Goal: Book appointment/travel/reservation

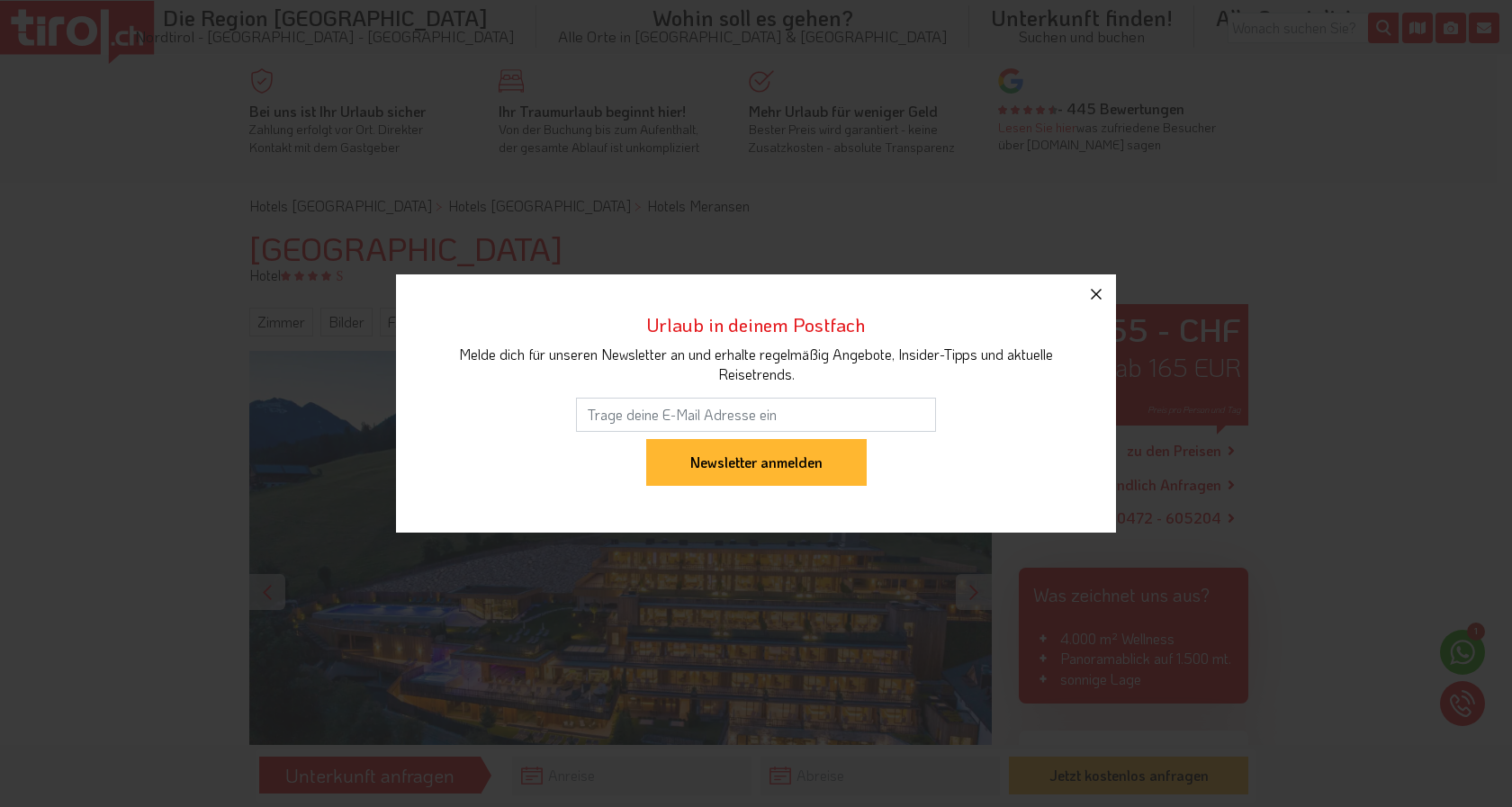
click at [1095, 297] on icon "button" at bounding box center [1096, 294] width 22 height 22
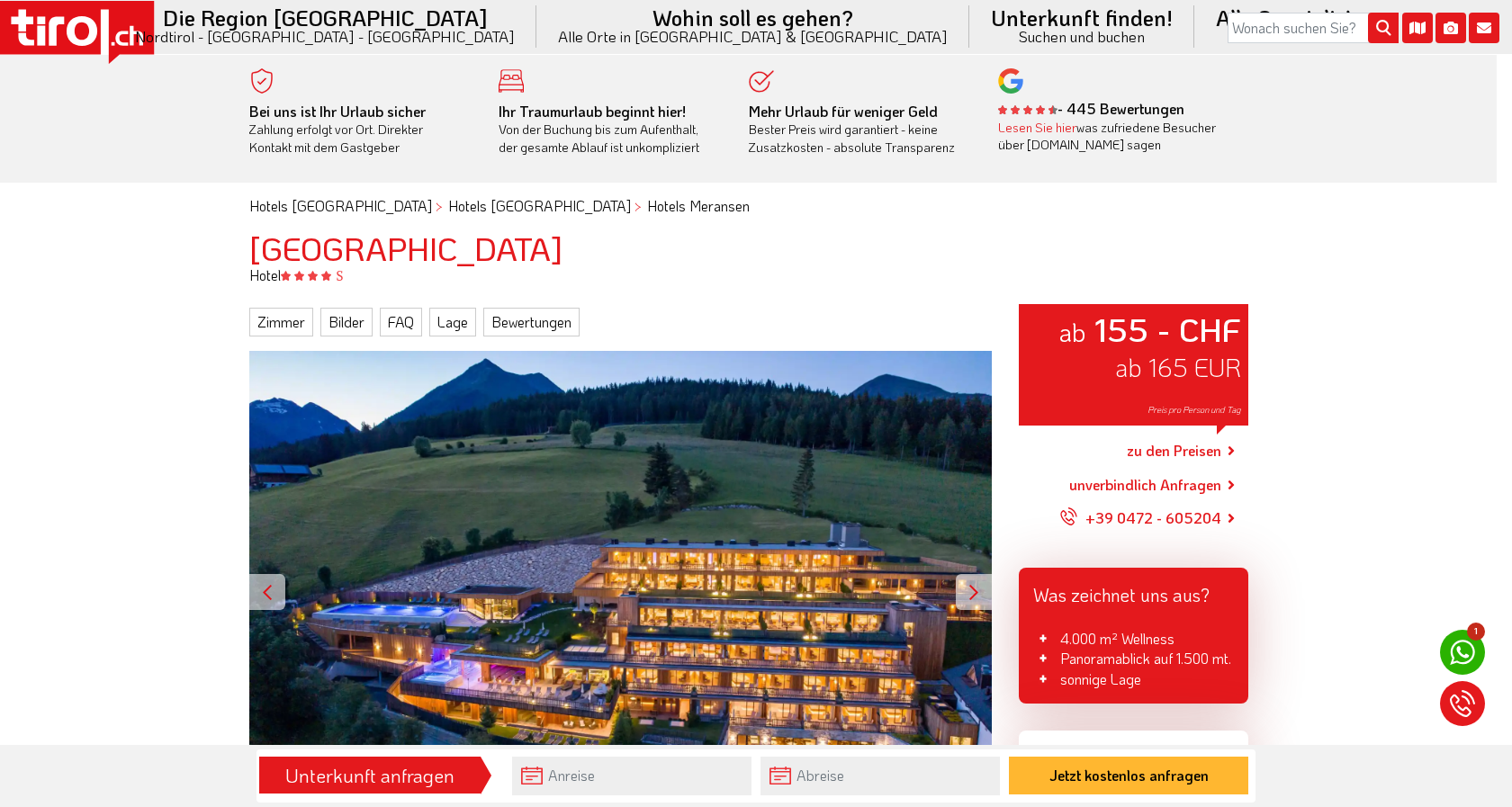
click at [1098, 291] on icon "button" at bounding box center [1096, 294] width 22 height 22
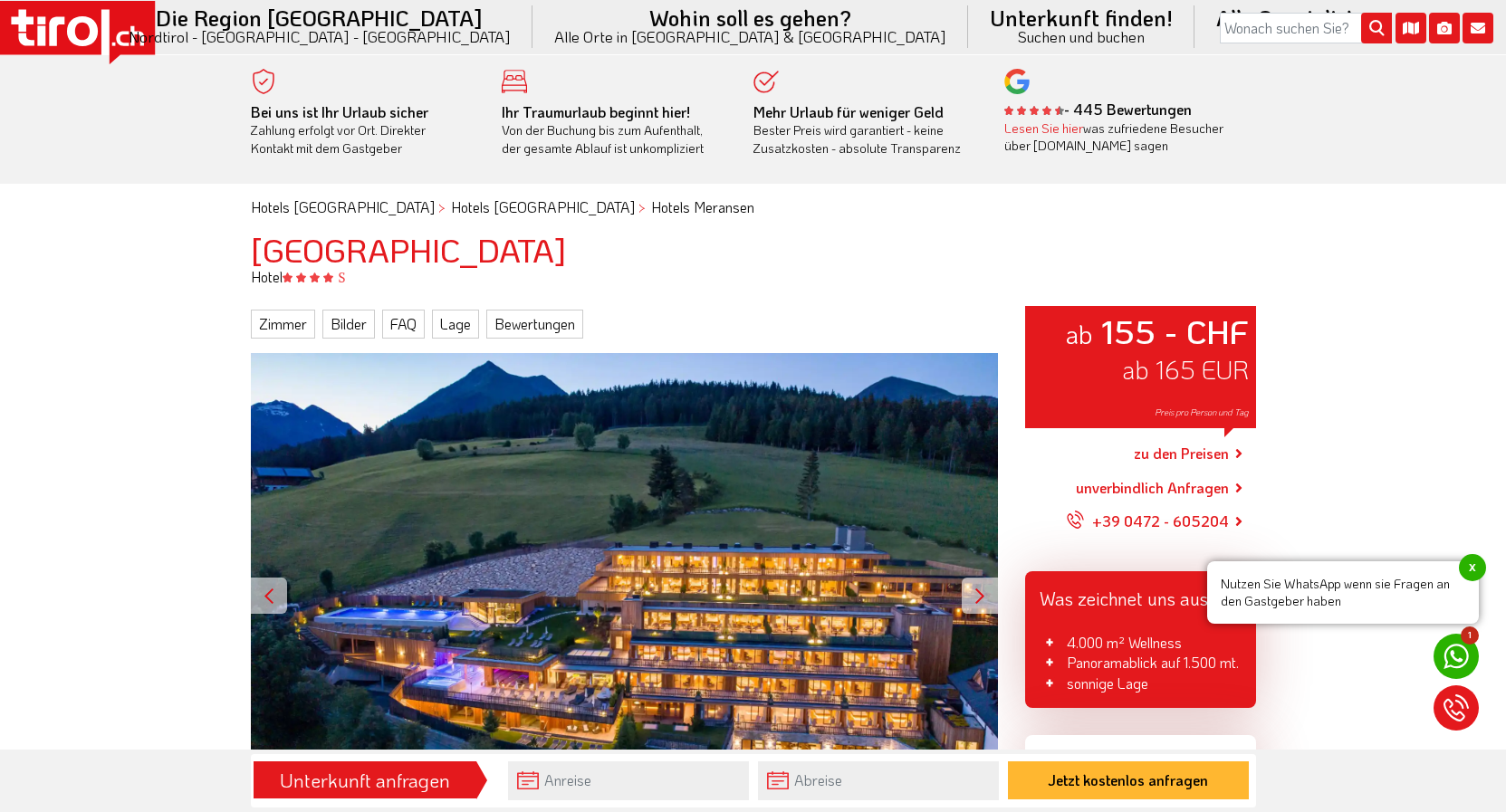
scroll to position [185, 0]
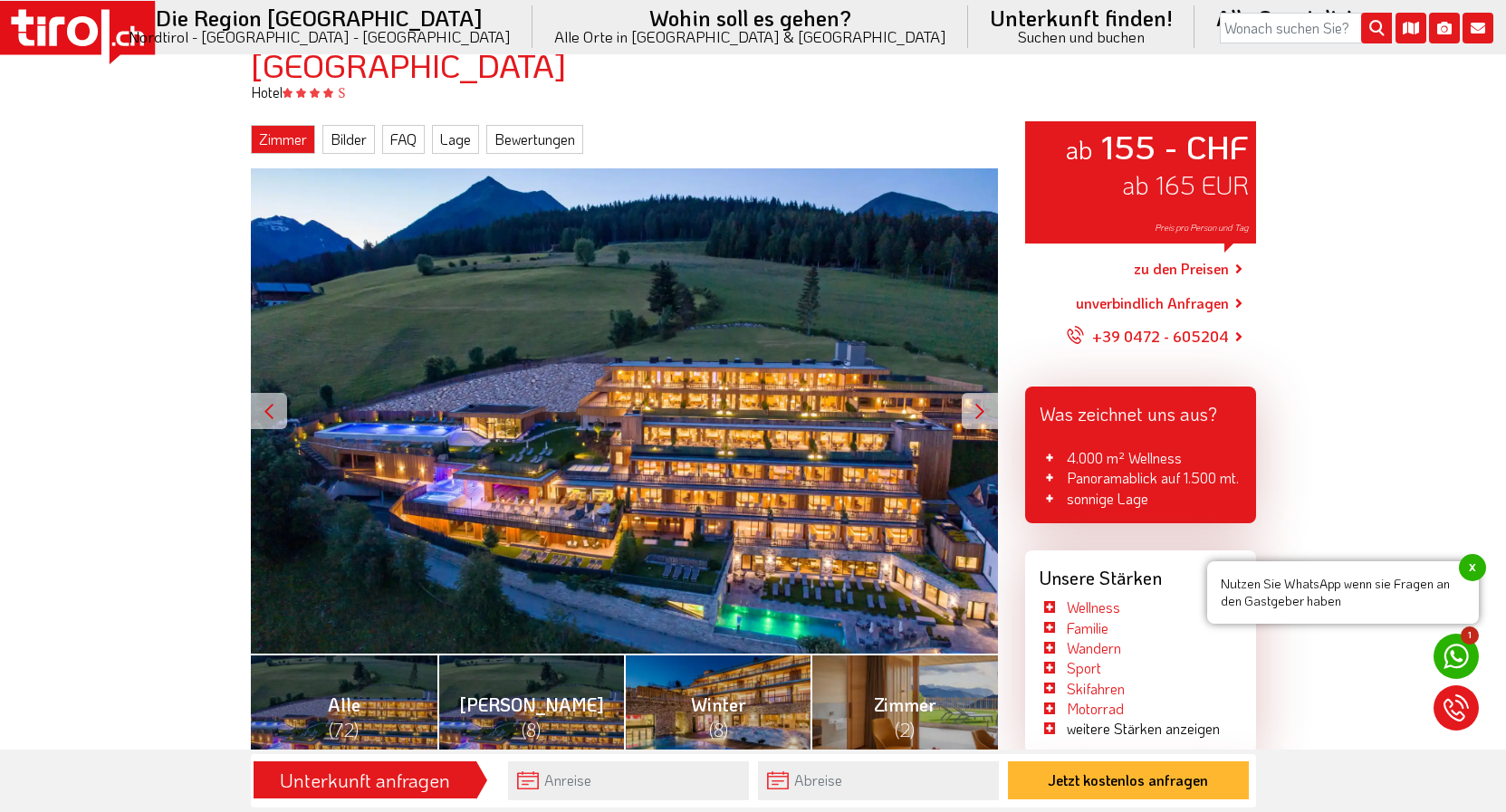
click at [276, 143] on link "Zimmer" at bounding box center [282, 140] width 64 height 29
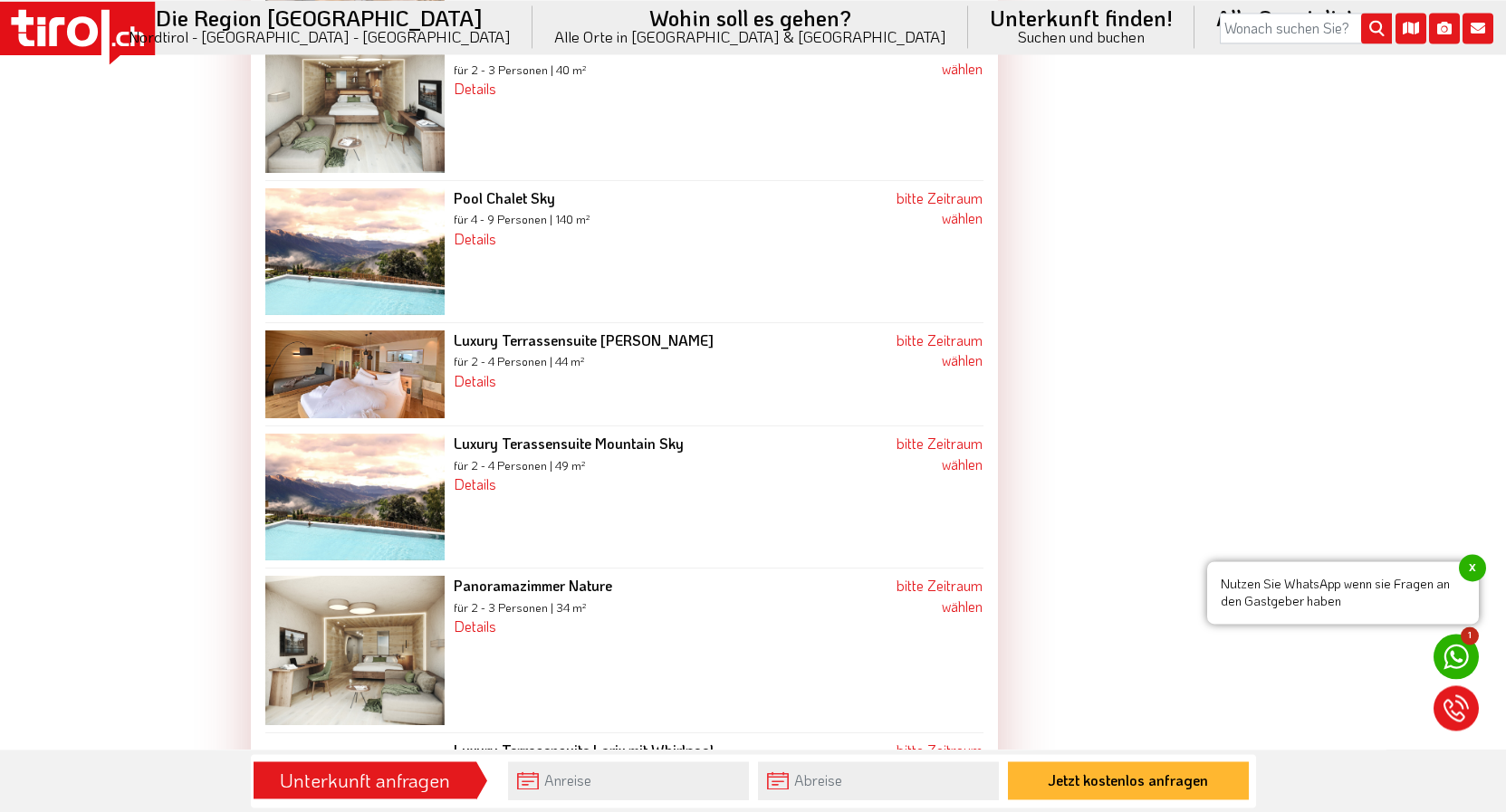
scroll to position [2263, 0]
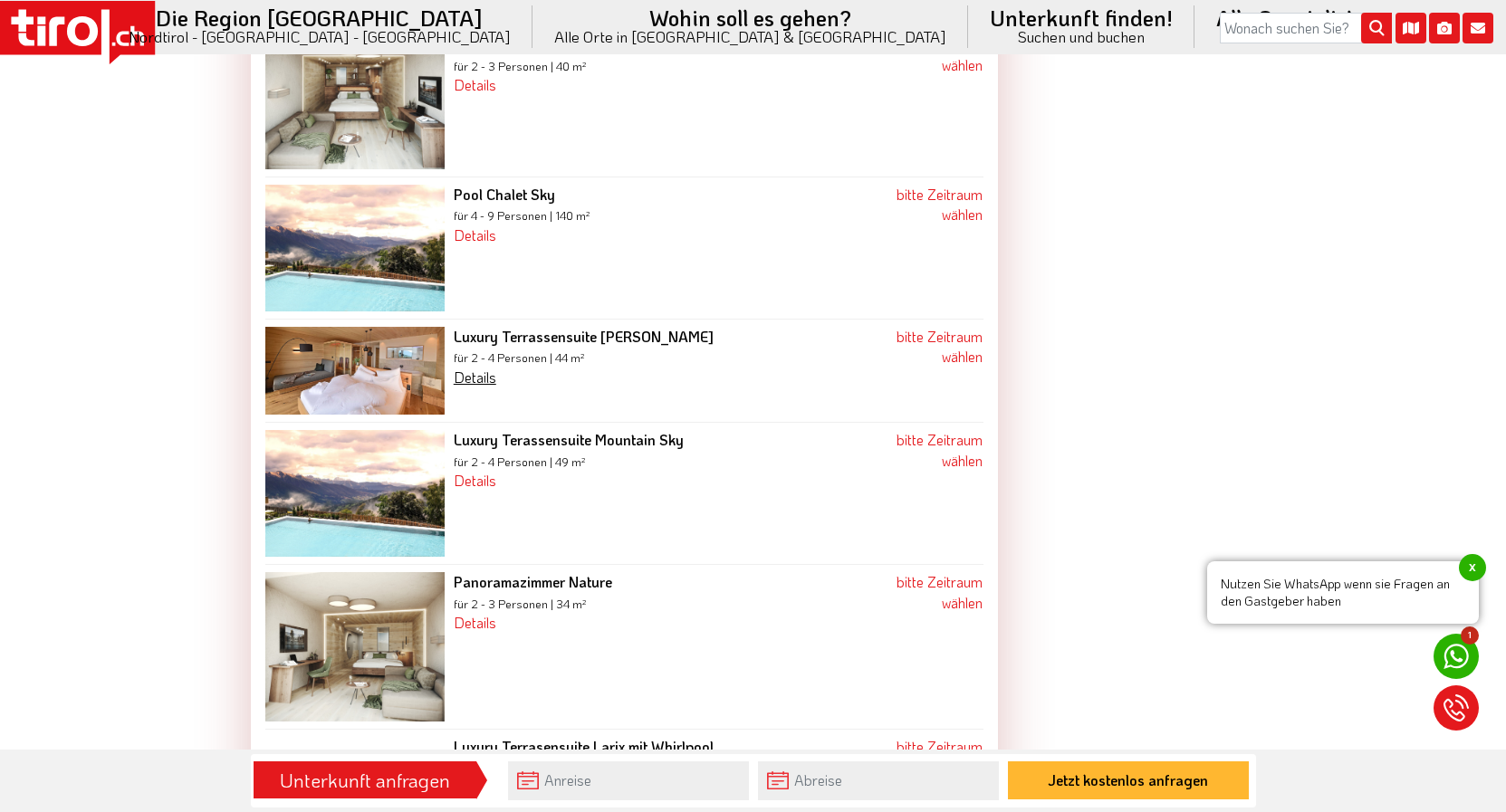
click at [474, 367] on link "Details" at bounding box center [475, 377] width 42 height 19
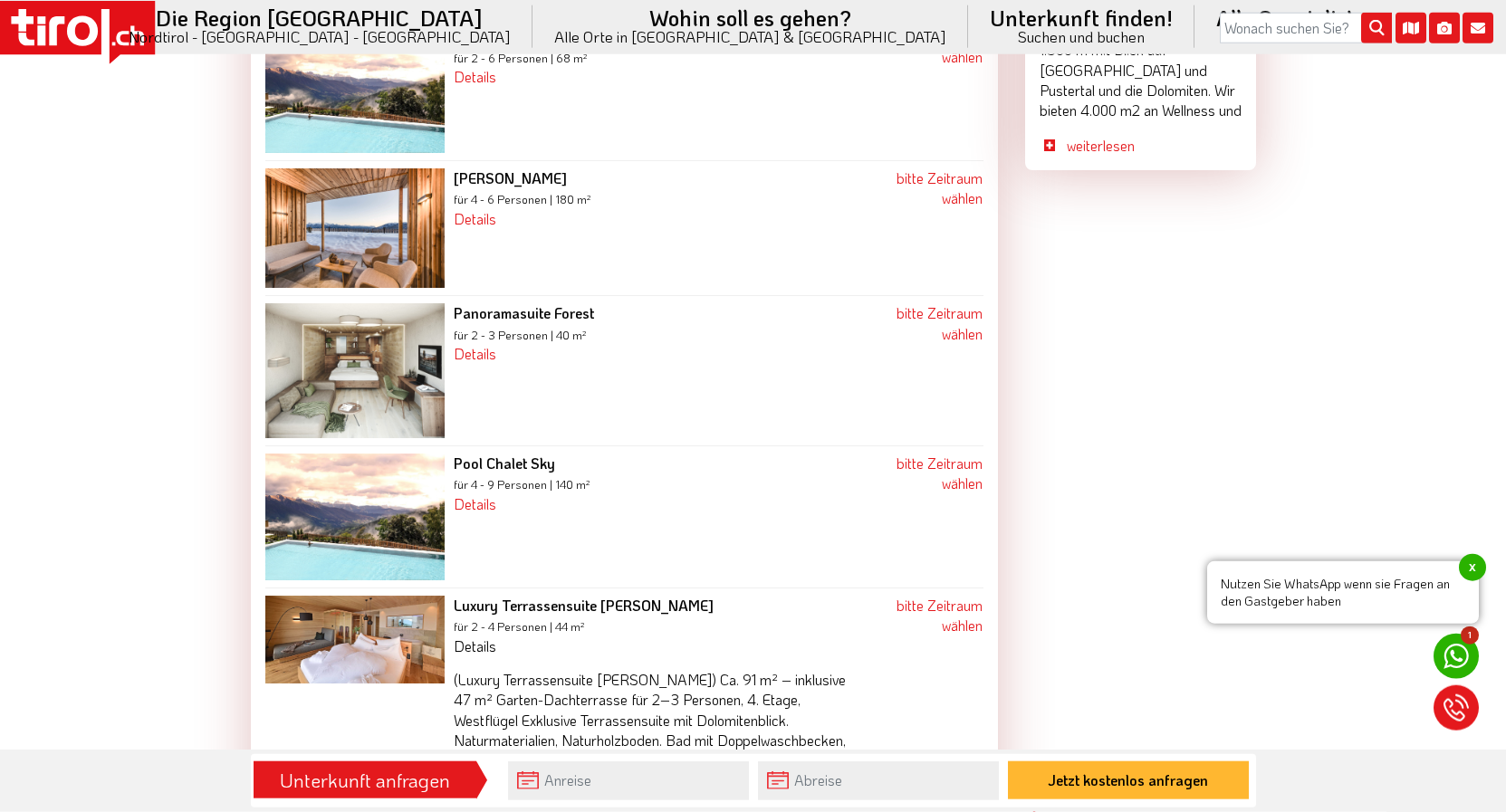
scroll to position [1986, 0]
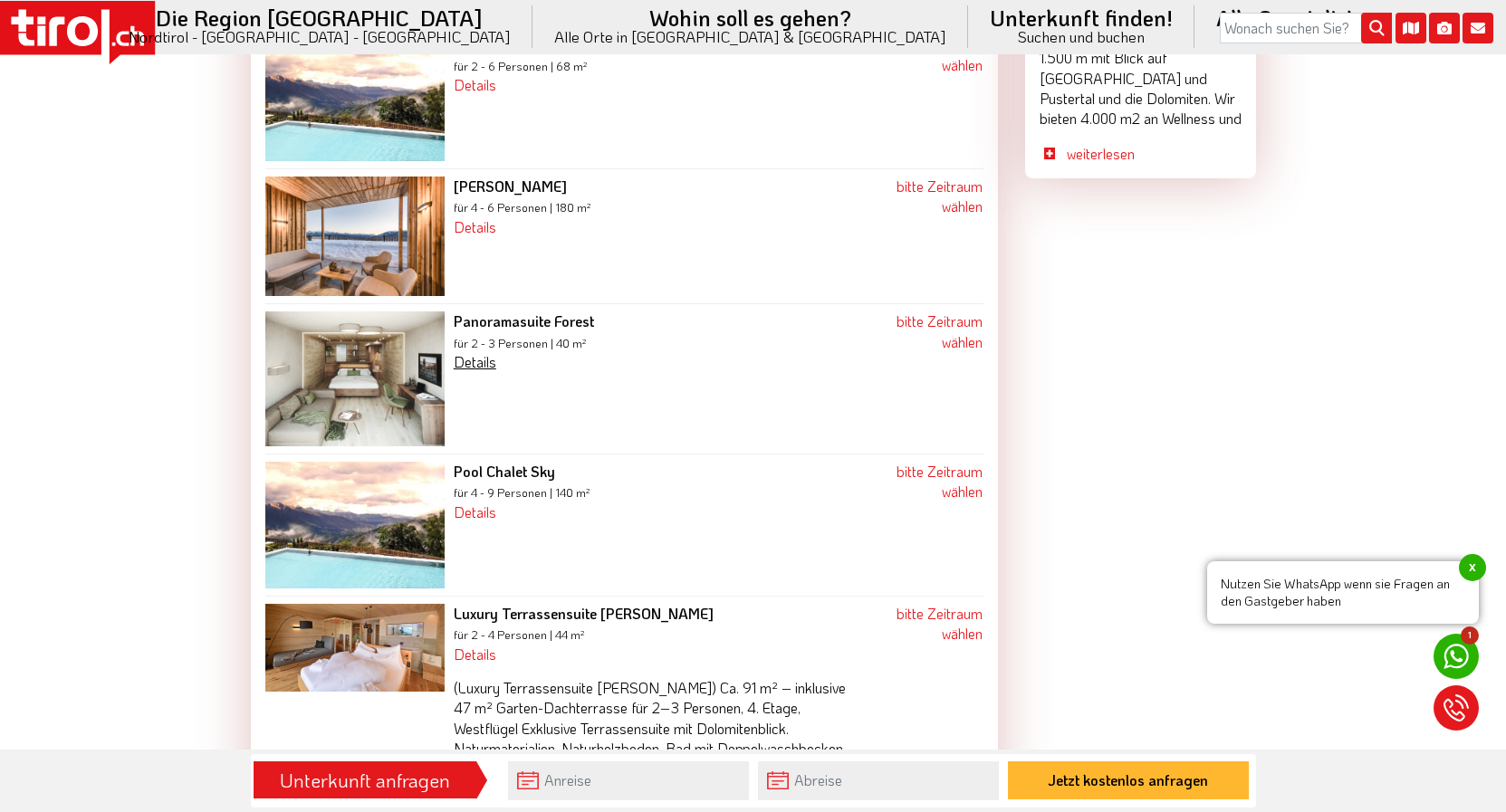
click at [474, 352] on link "Details" at bounding box center [475, 362] width 42 height 19
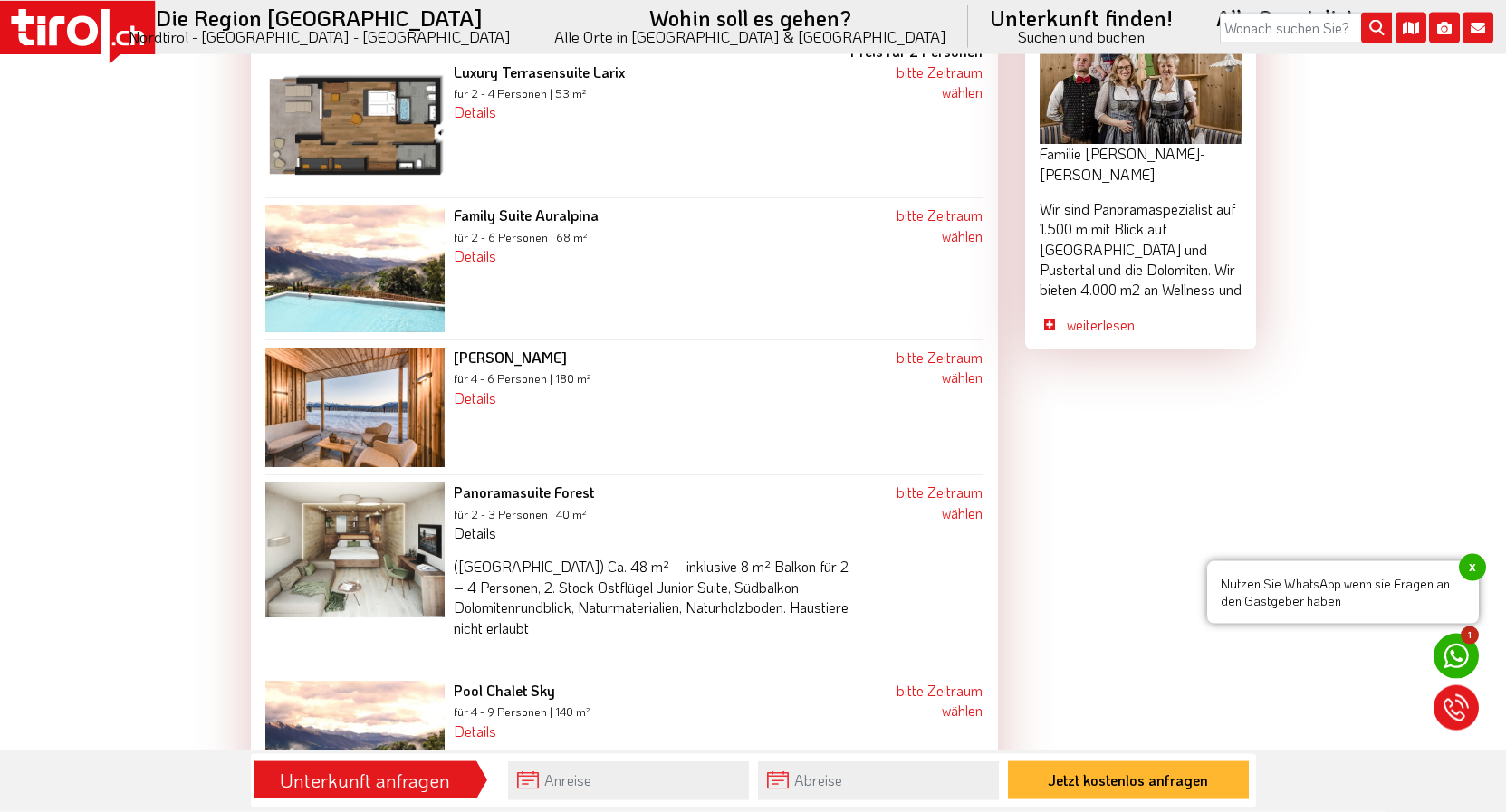
scroll to position [1801, 0]
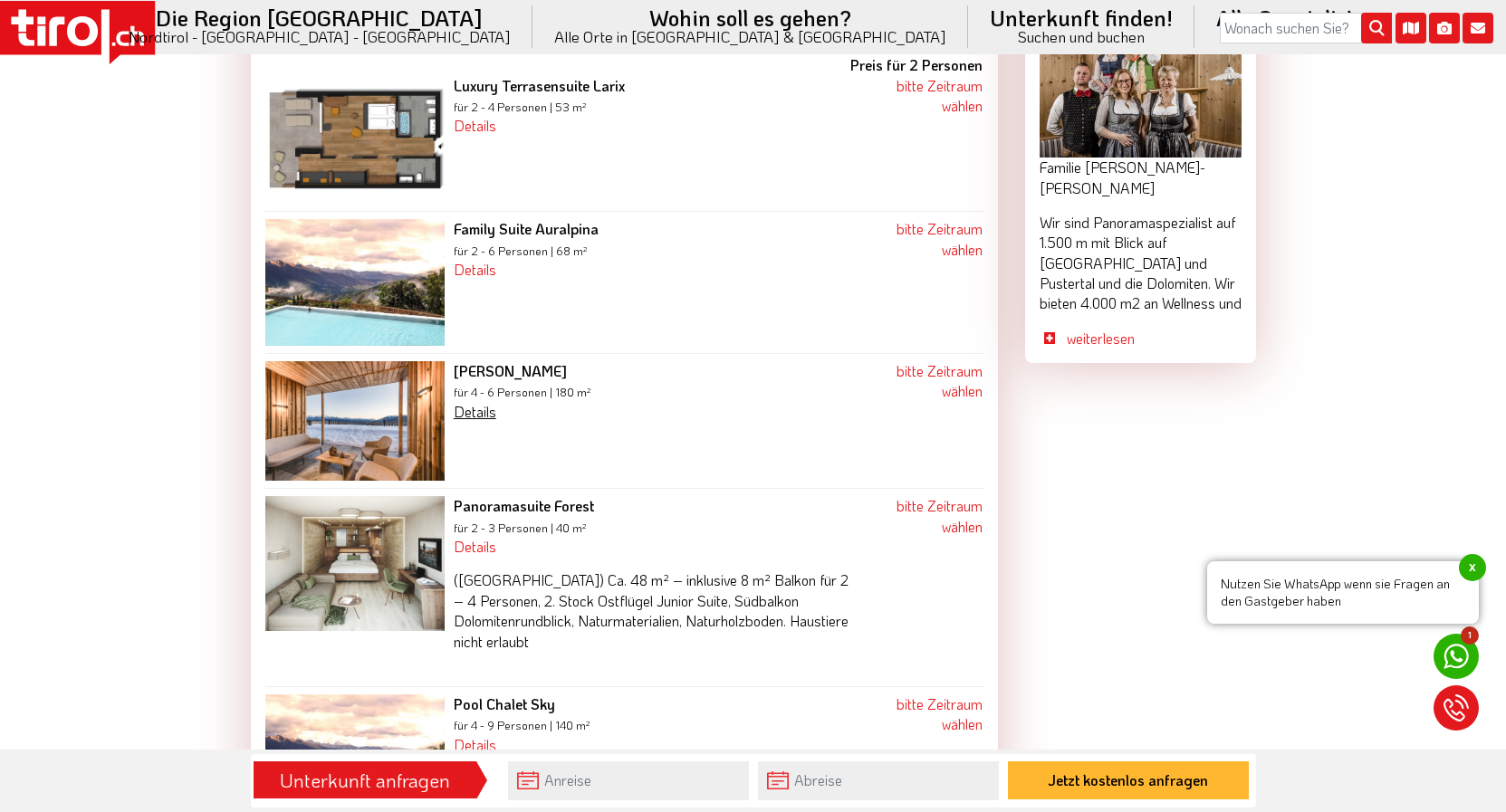
click at [474, 402] on link "Details" at bounding box center [475, 411] width 42 height 19
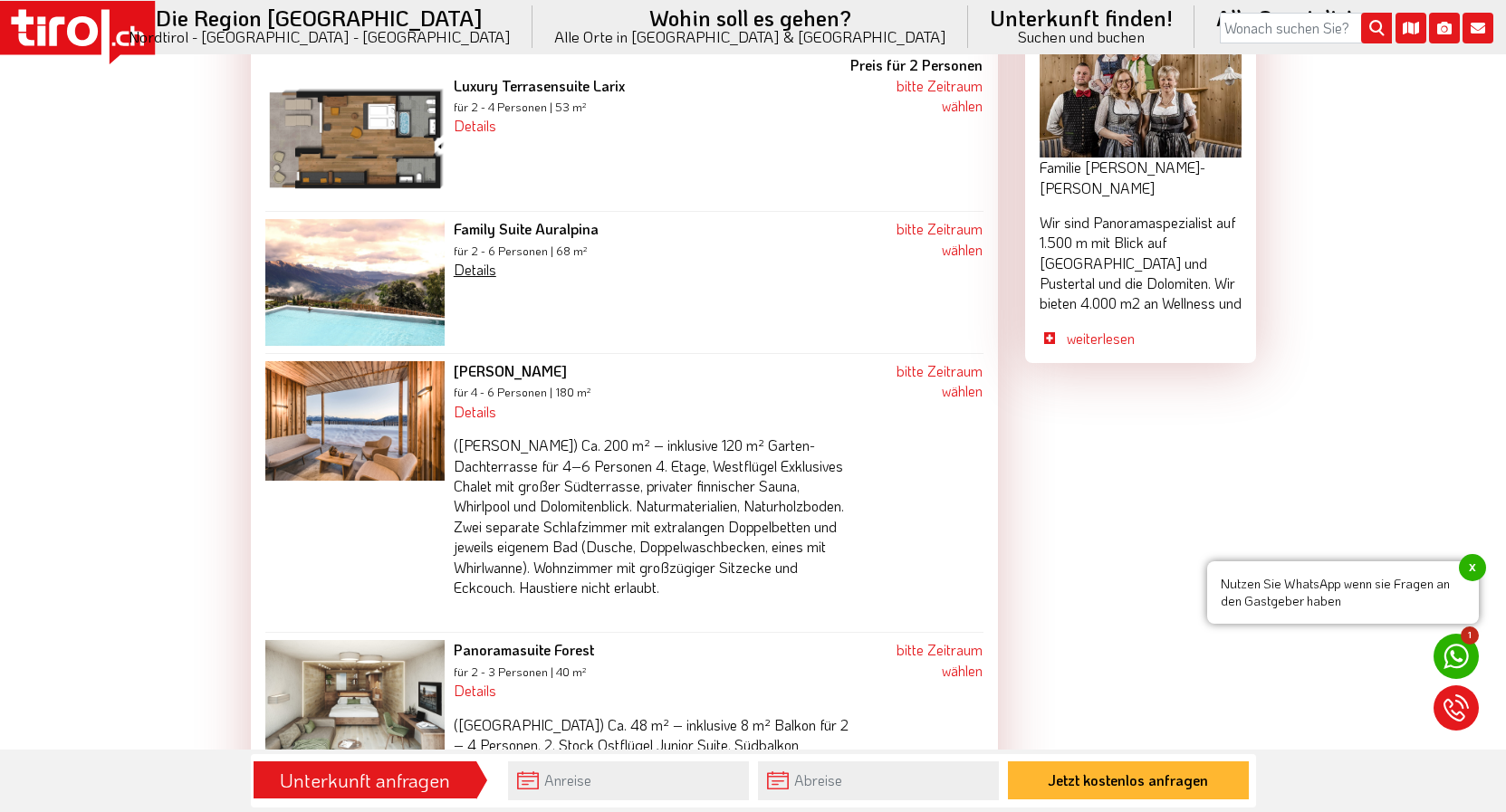
click at [468, 260] on link "Details" at bounding box center [475, 270] width 42 height 19
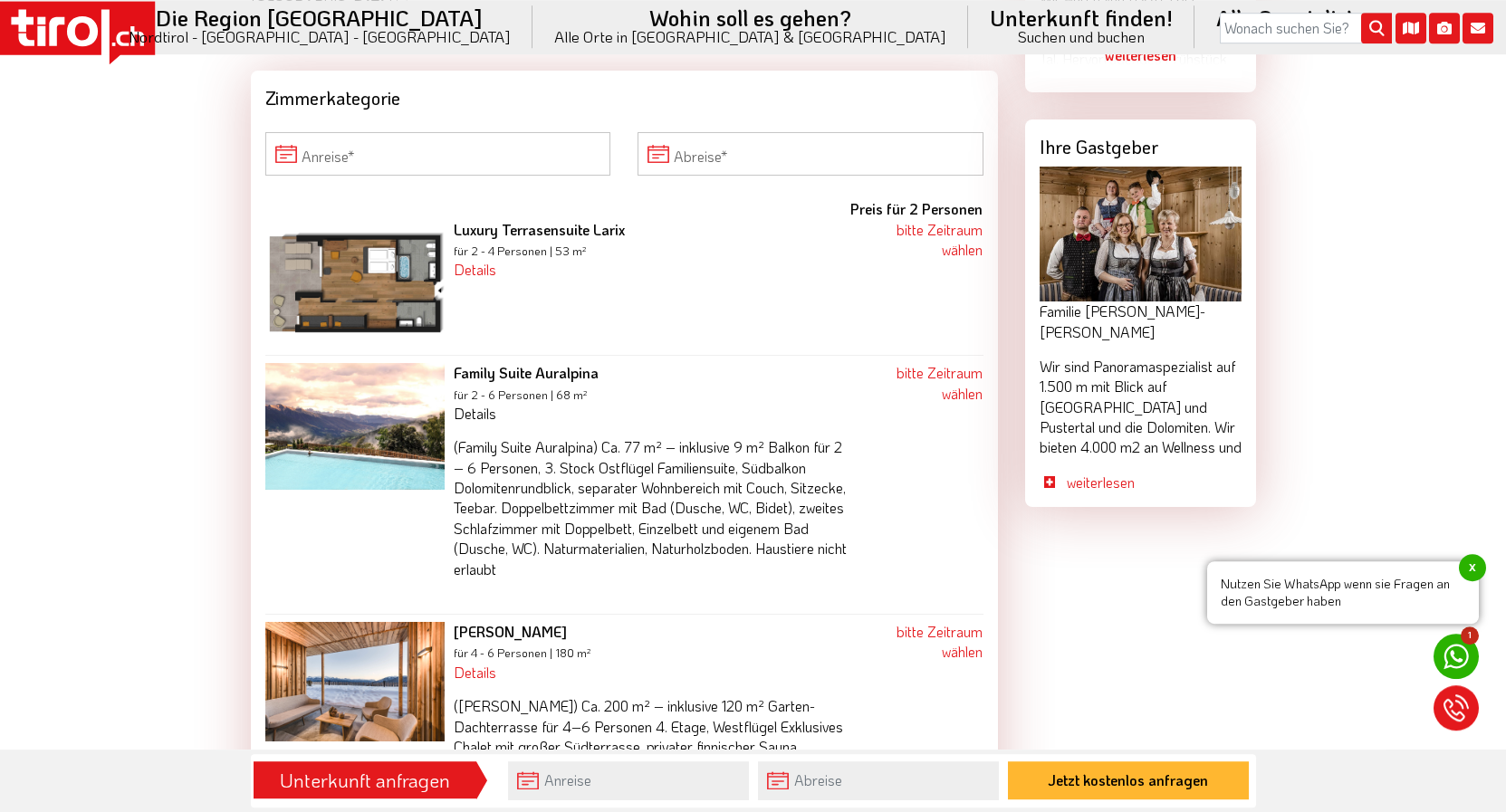
scroll to position [1616, 0]
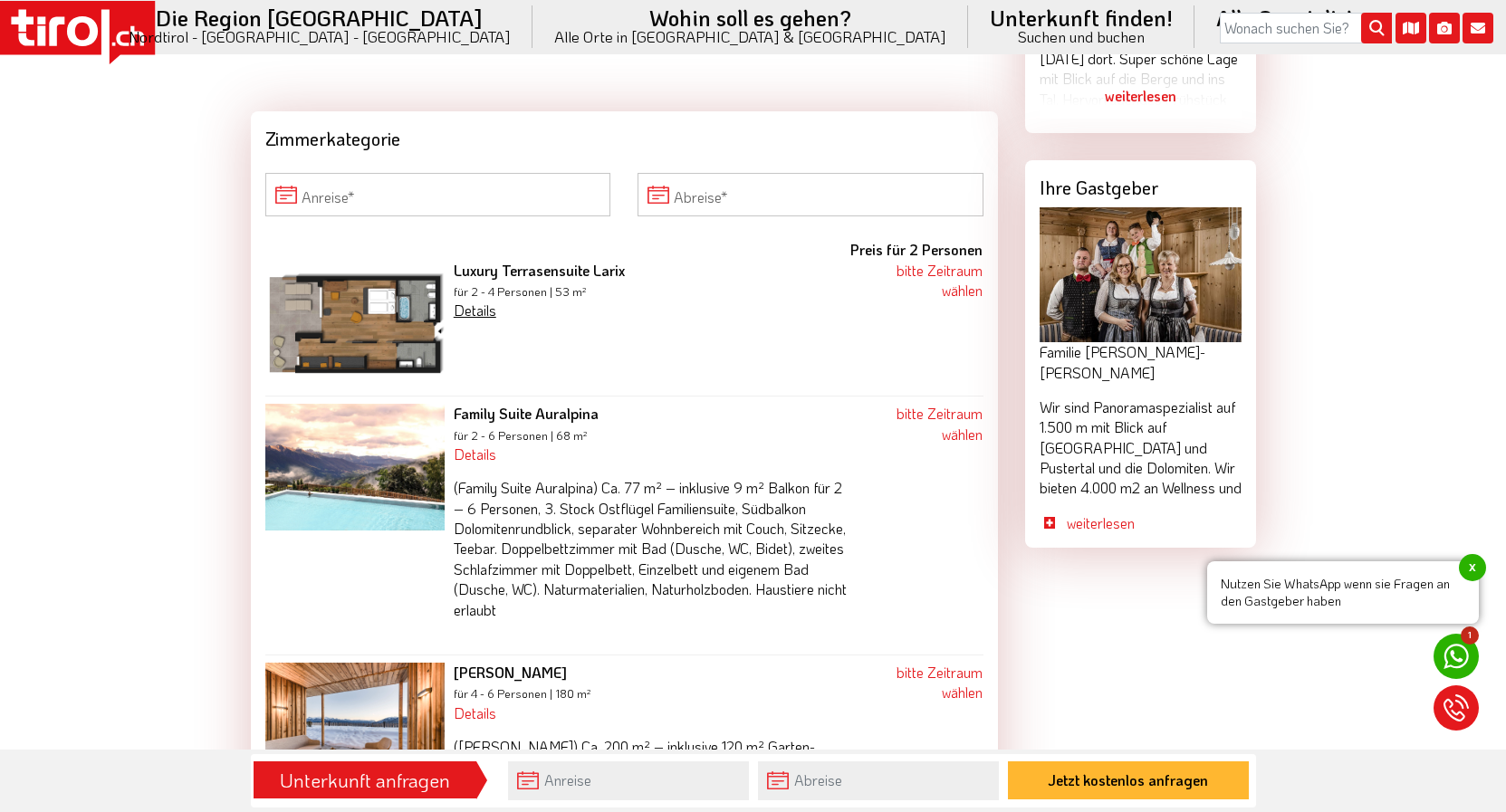
click at [469, 300] on link "Details" at bounding box center [475, 310] width 42 height 19
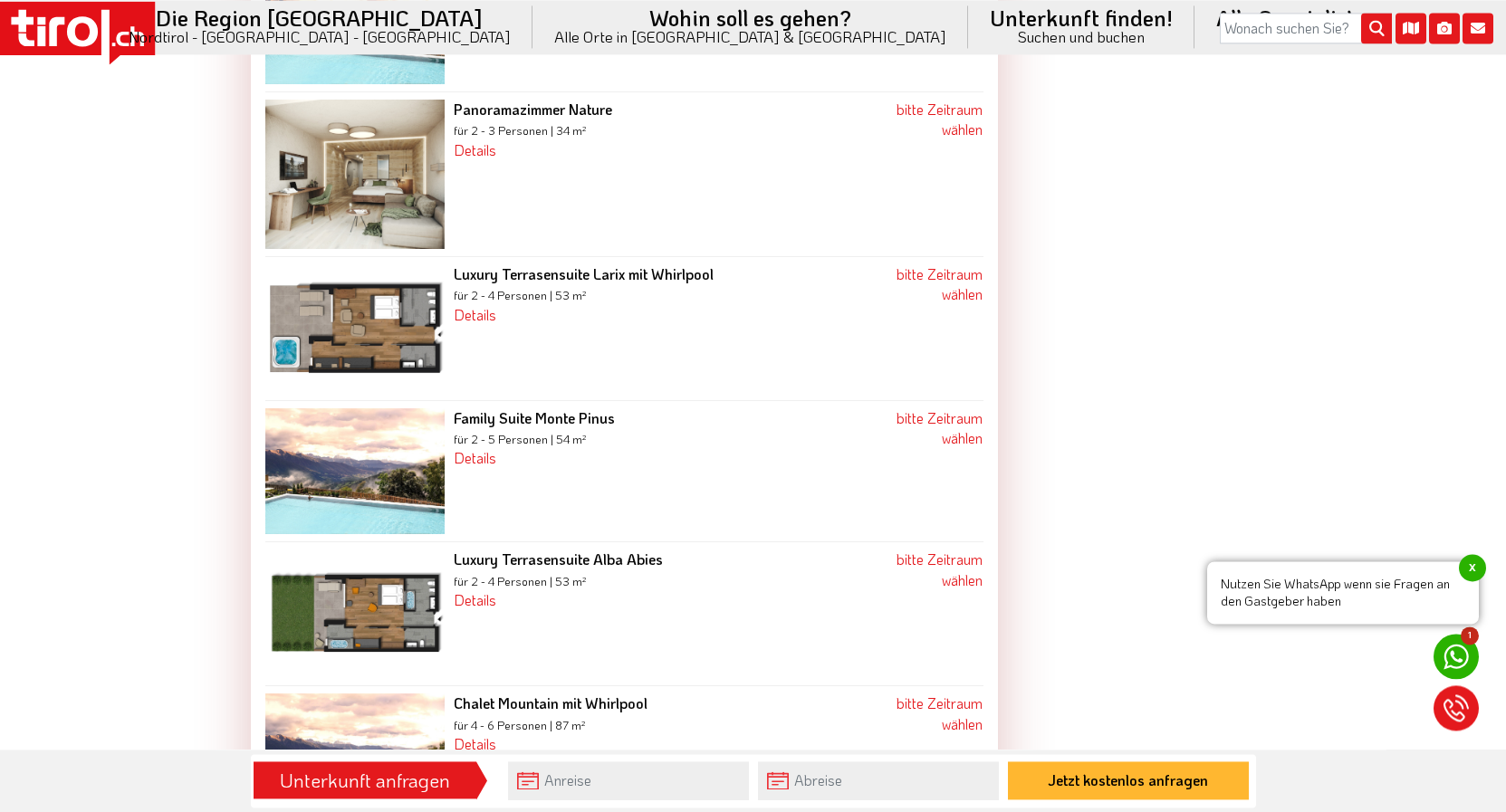
scroll to position [3279, 0]
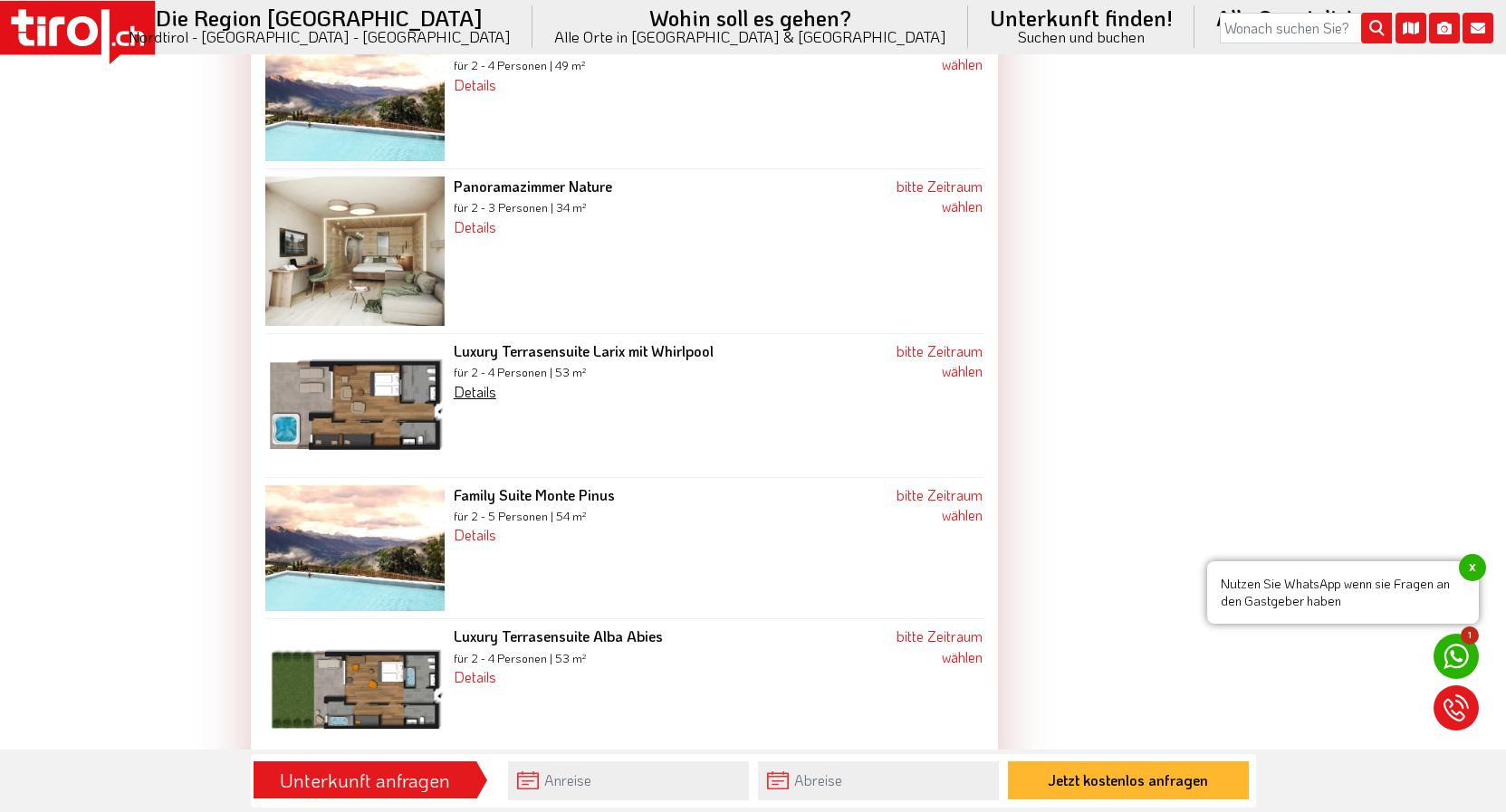
click at [479, 383] on link "Details" at bounding box center [475, 392] width 42 height 19
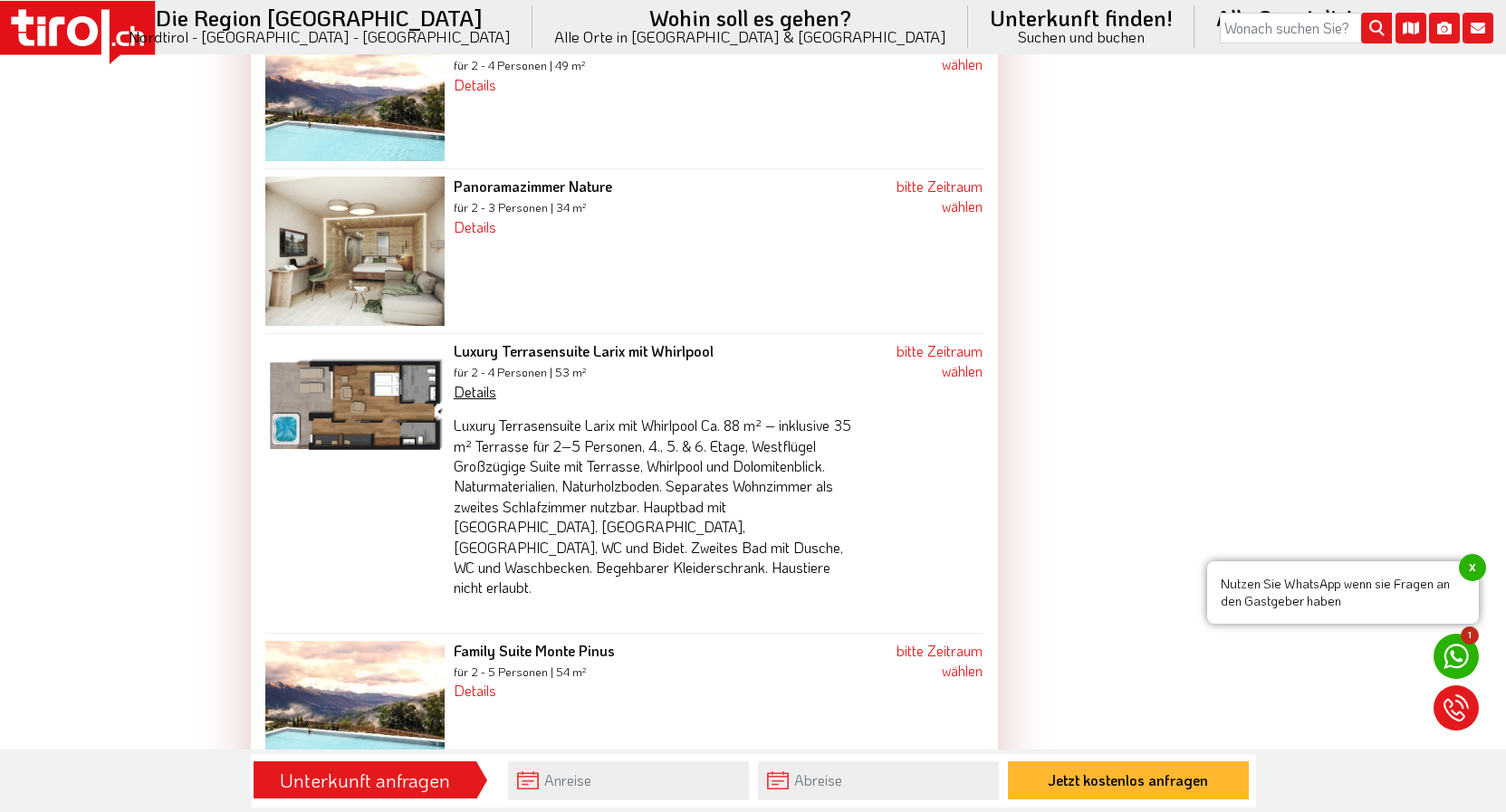
click at [470, 383] on link "Details" at bounding box center [475, 392] width 42 height 19
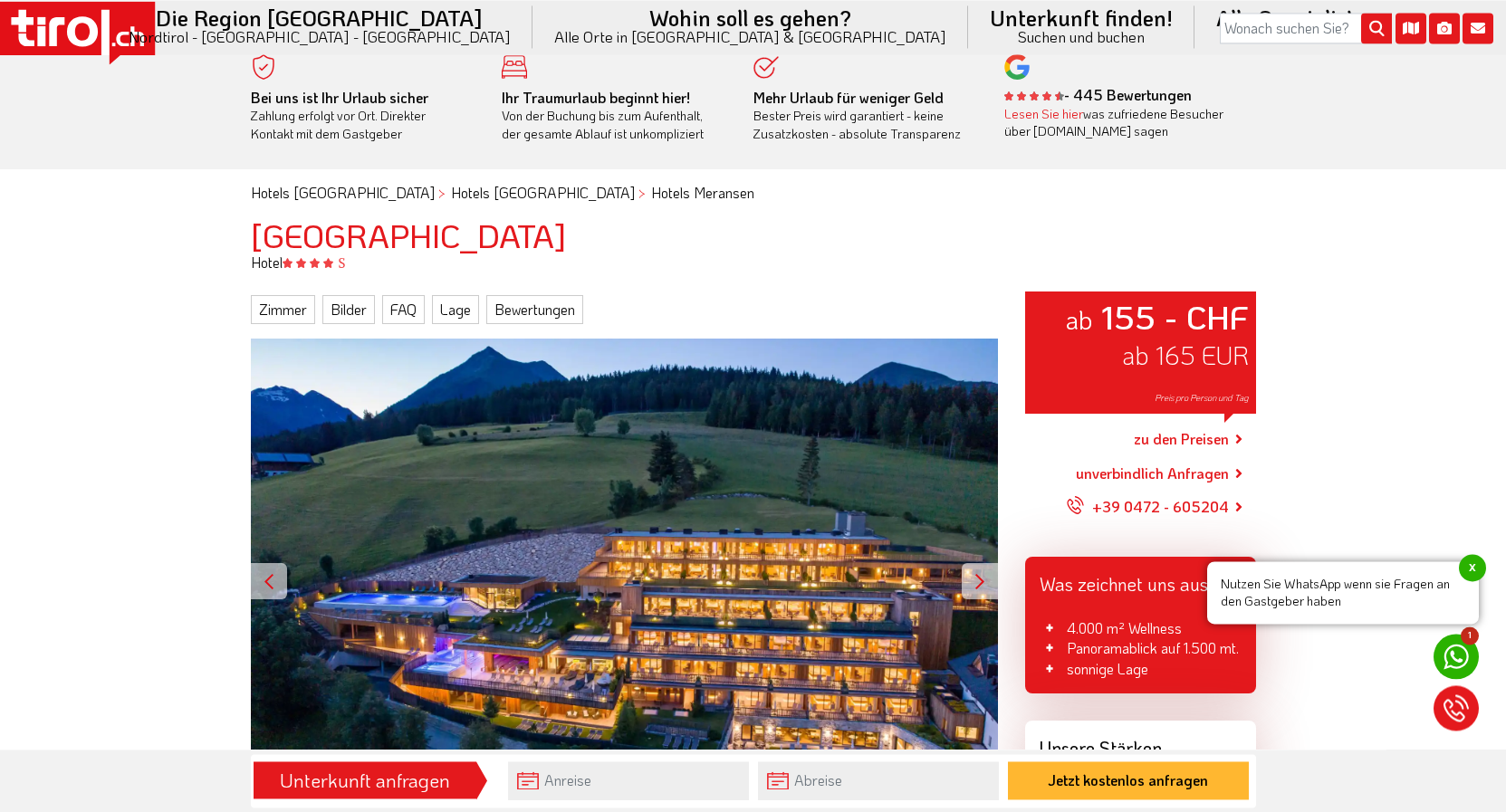
scroll to position [0, 0]
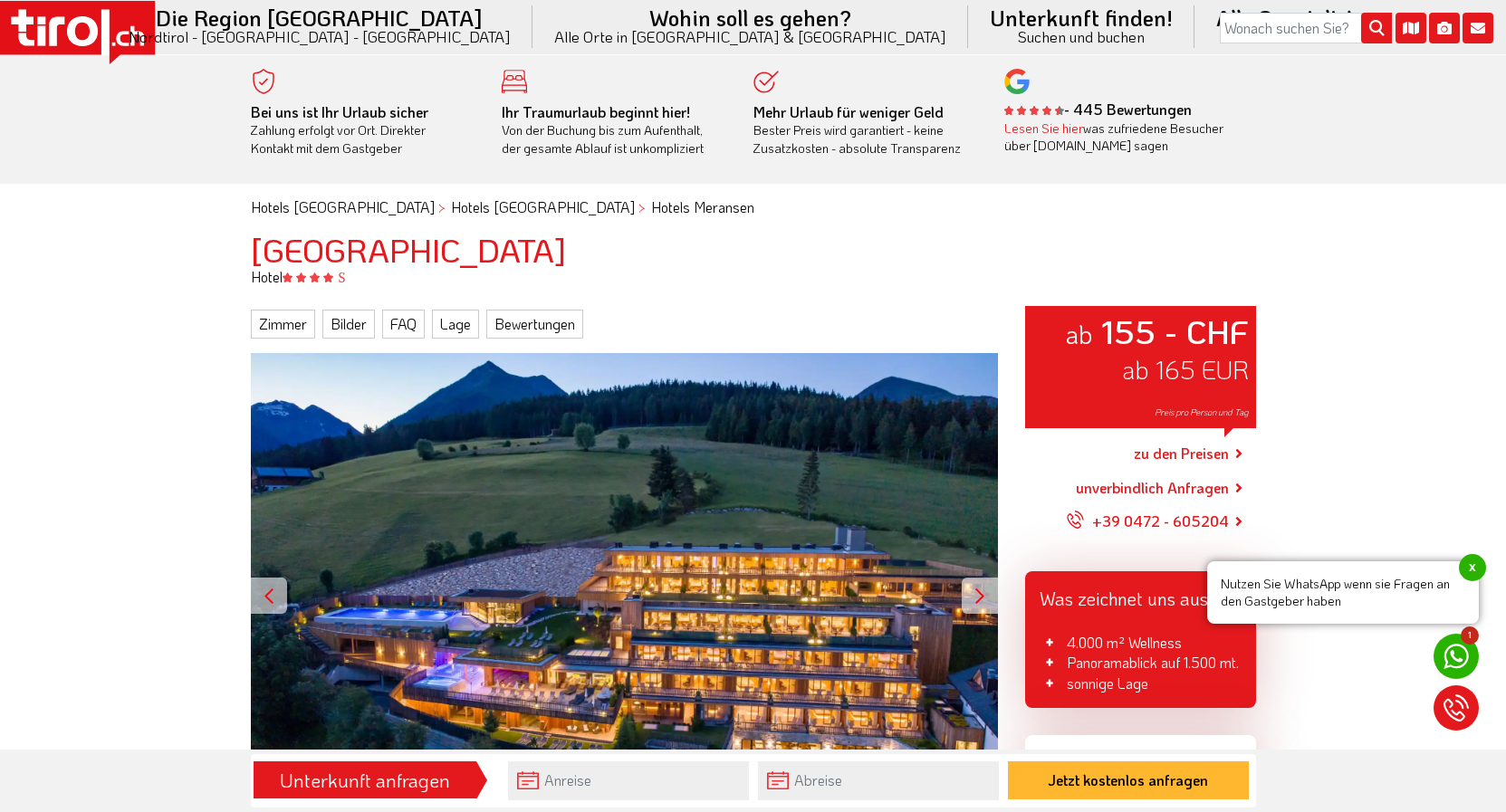
click at [1201, 452] on link "zu den Preisen" at bounding box center [1181, 454] width 95 height 45
click at [1191, 449] on link "zu den Preisen" at bounding box center [1181, 454] width 95 height 45
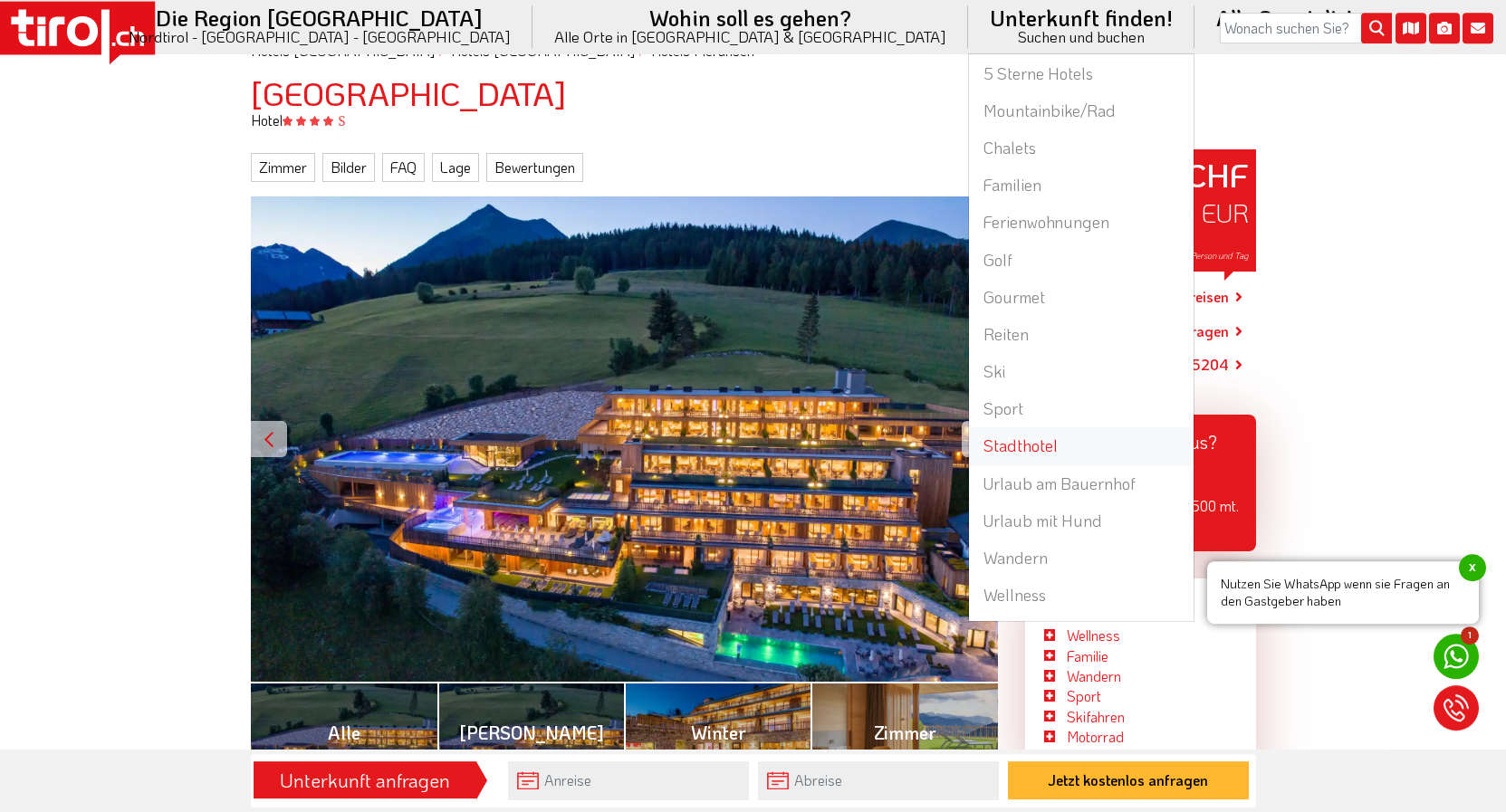
scroll to position [185, 0]
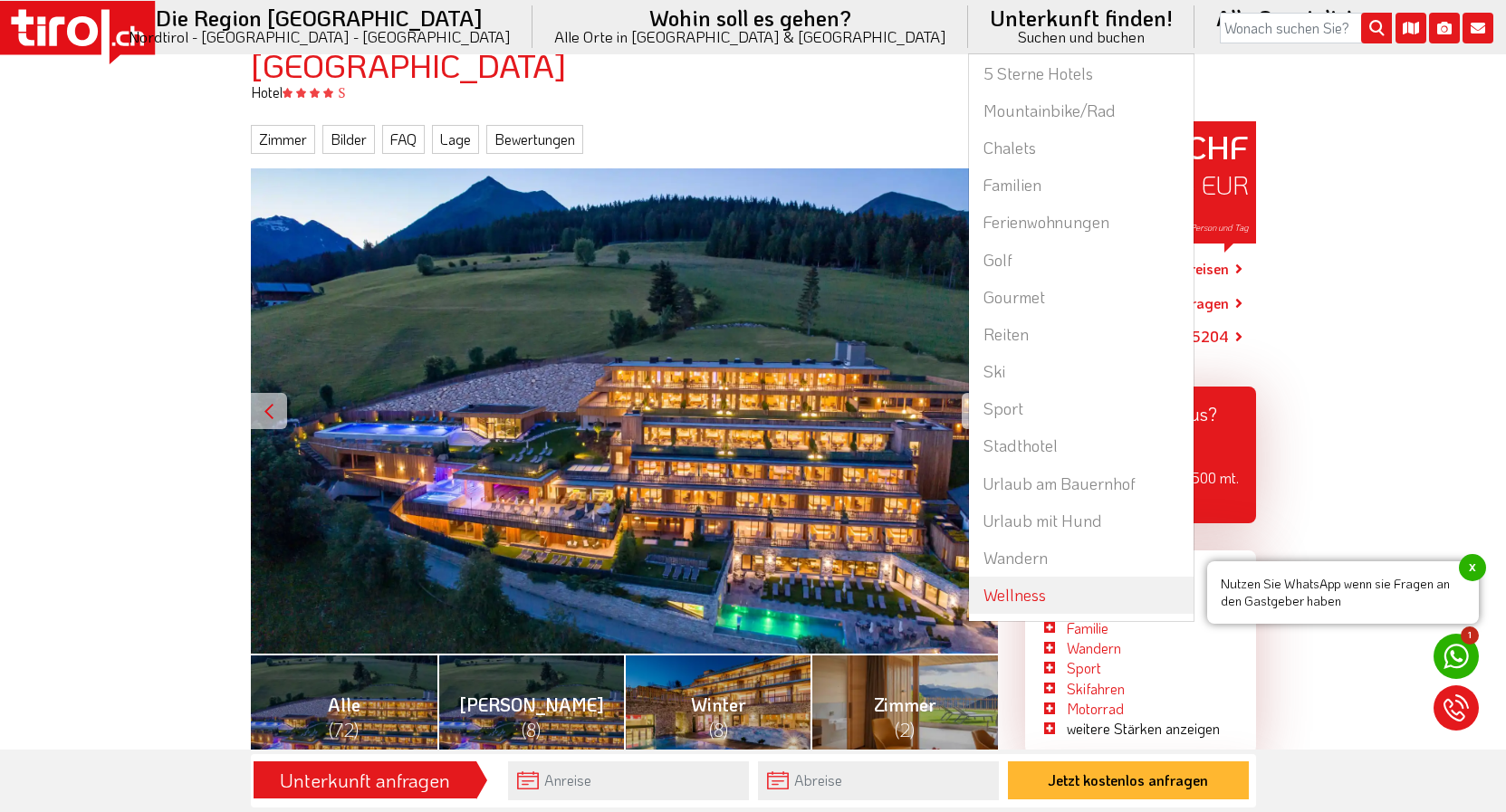
click at [969, 589] on link "Wellness" at bounding box center [1081, 595] width 225 height 37
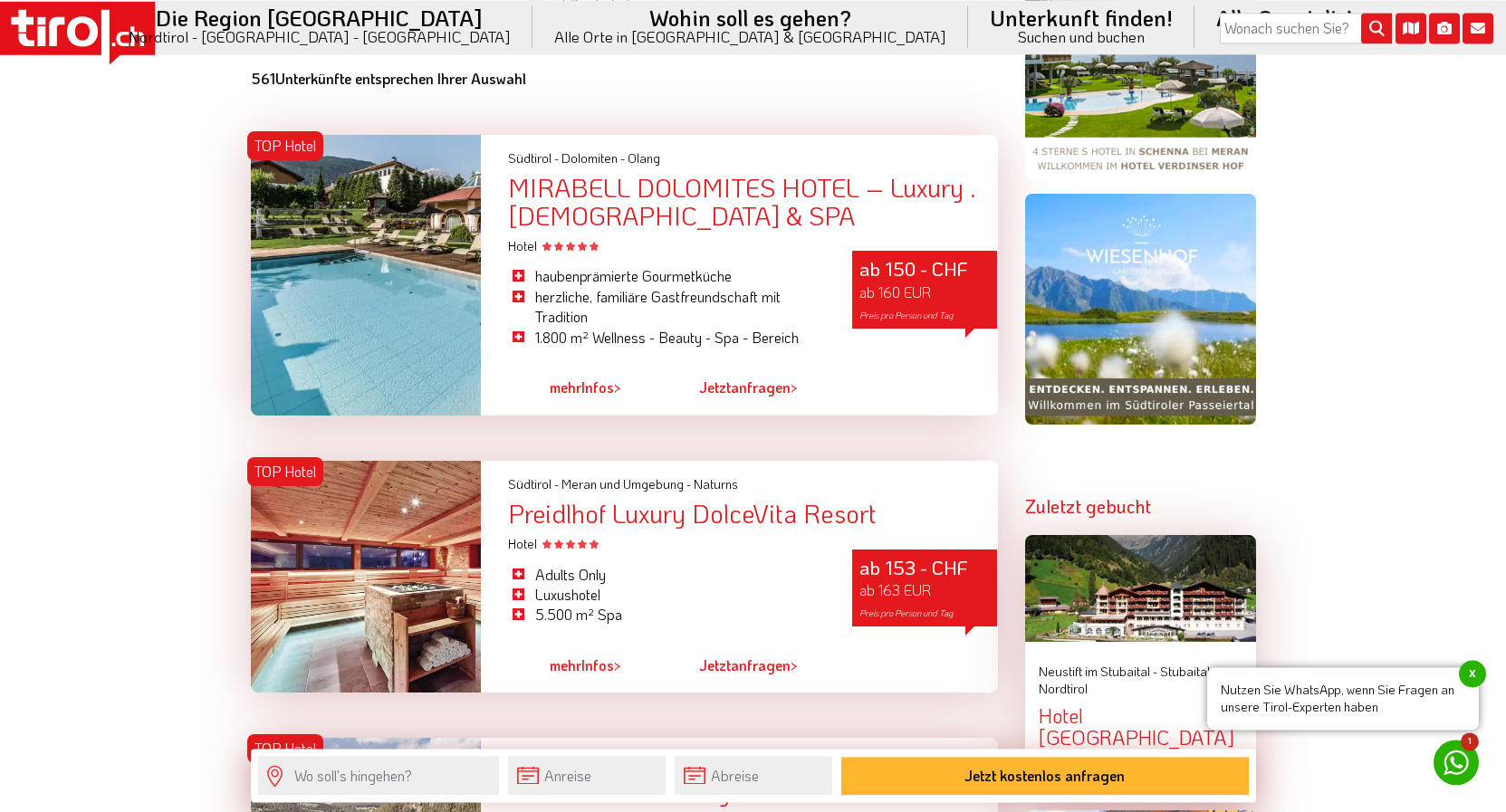
scroll to position [1662, 0]
click at [598, 671] on link "mehr Infos >" at bounding box center [586, 665] width 72 height 42
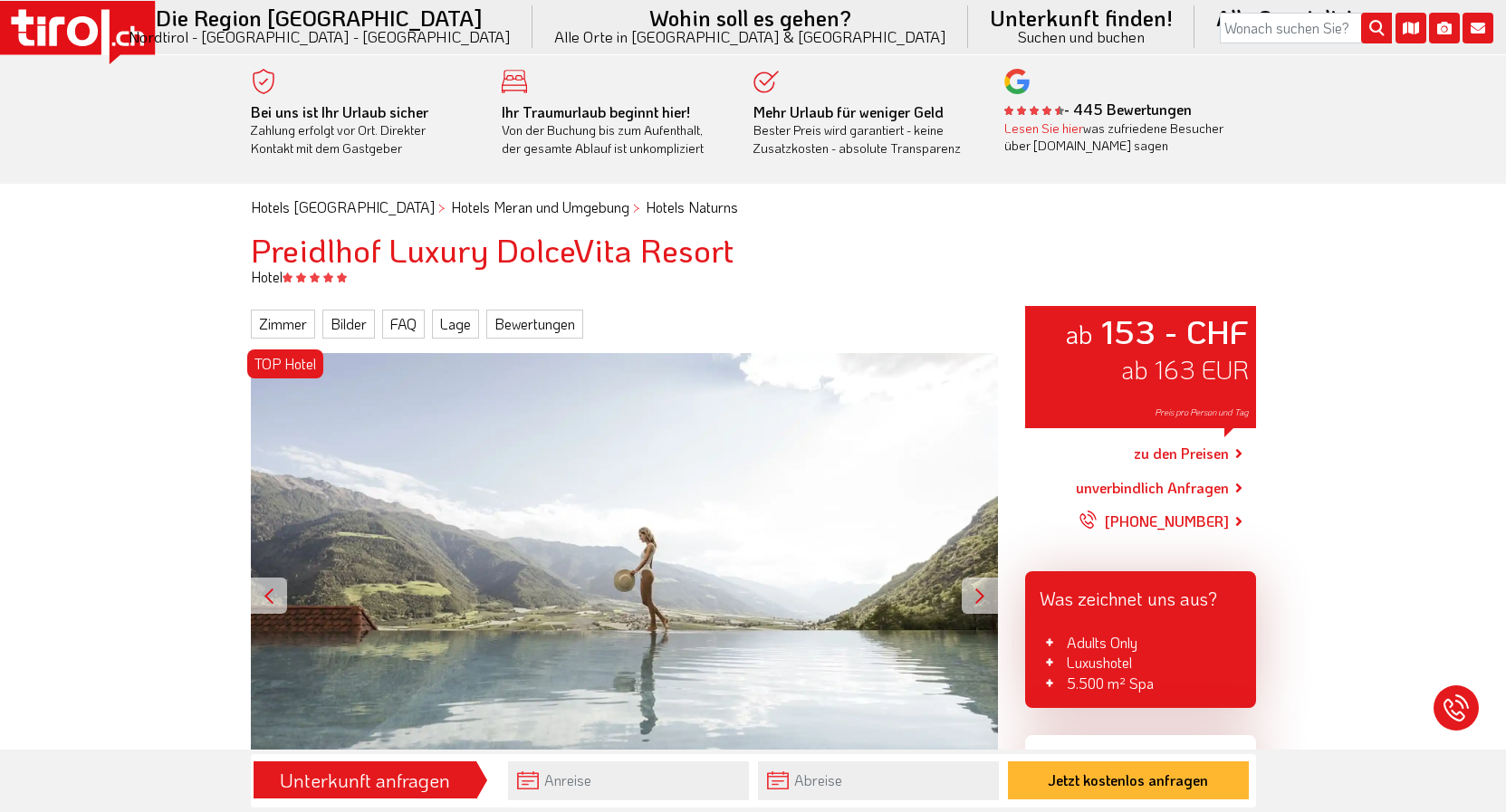
click at [980, 599] on div at bounding box center [980, 596] width 36 height 36
